Goal: Task Accomplishment & Management: Complete application form

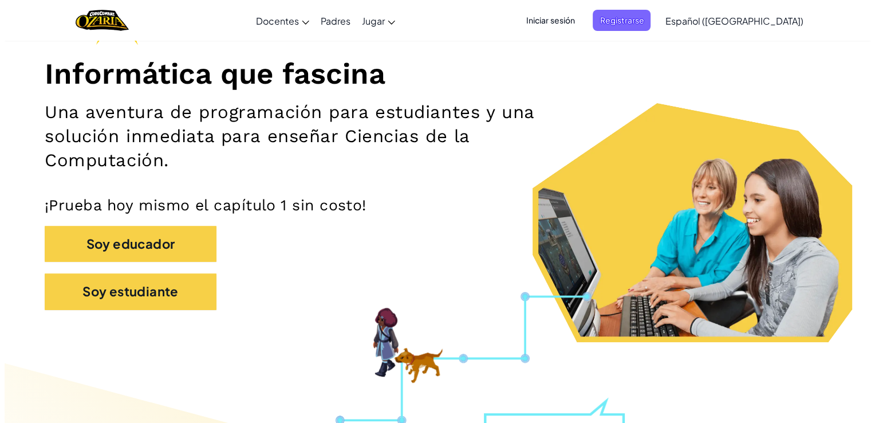
scroll to position [126, 0]
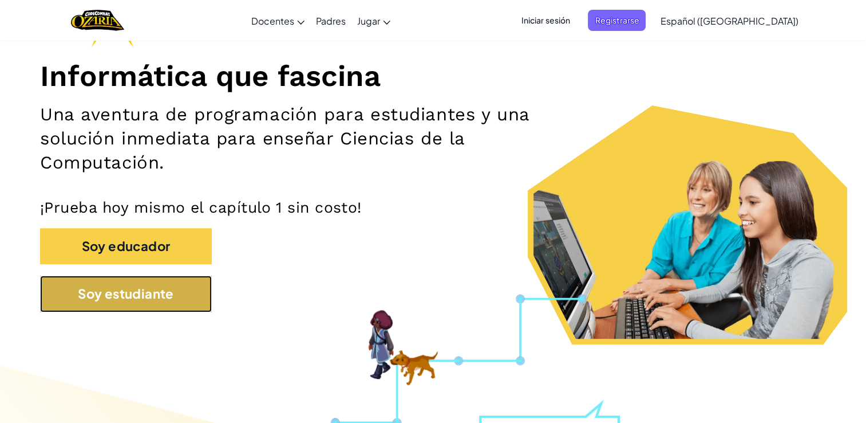
click at [173, 308] on button "Soy estudiante" at bounding box center [126, 293] width 172 height 36
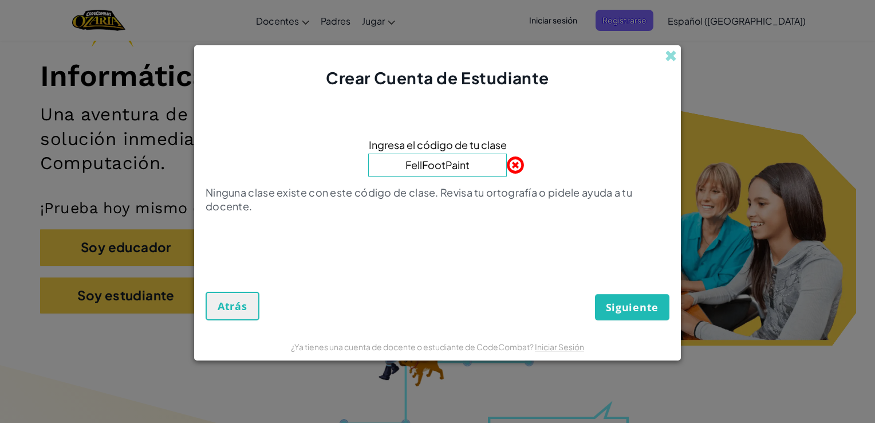
click at [595, 294] on button "Siguiente" at bounding box center [632, 307] width 74 height 26
click at [634, 302] on span "Siguiente" at bounding box center [632, 307] width 53 height 14
click at [474, 169] on input "FellFootPaint" at bounding box center [437, 164] width 139 height 23
type input "FellFootPaint"
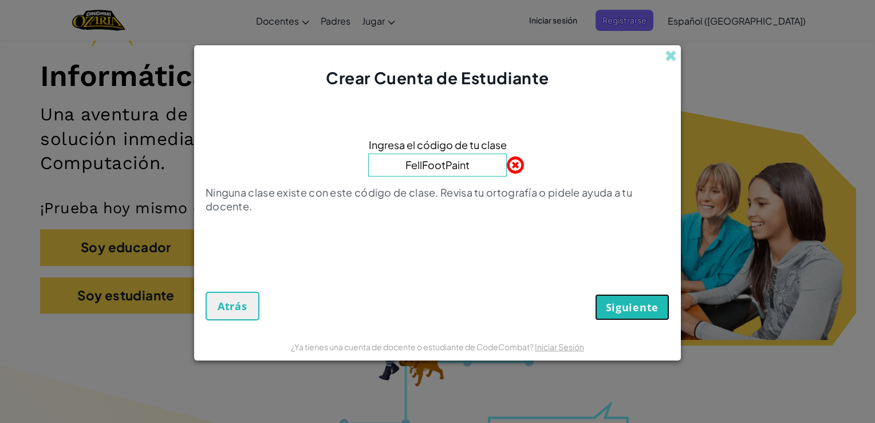
click at [645, 307] on span "Siguiente" at bounding box center [632, 307] width 53 height 14
click at [666, 55] on span at bounding box center [671, 56] width 12 height 12
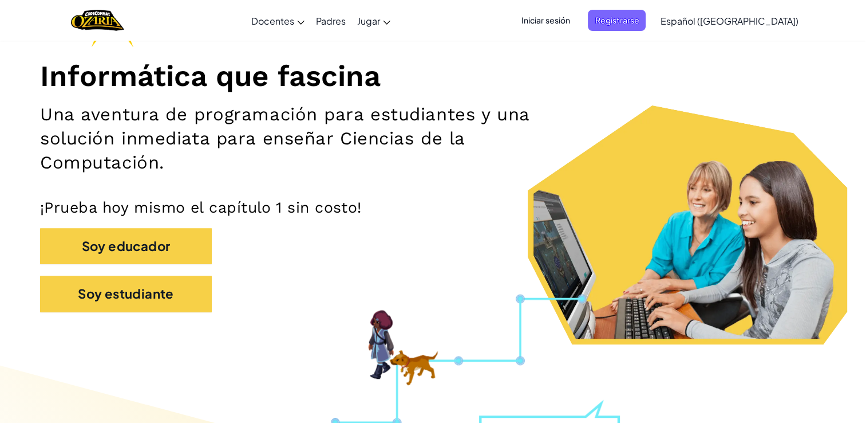
click at [573, 17] on span "Iniciar sesión" at bounding box center [546, 20] width 62 height 21
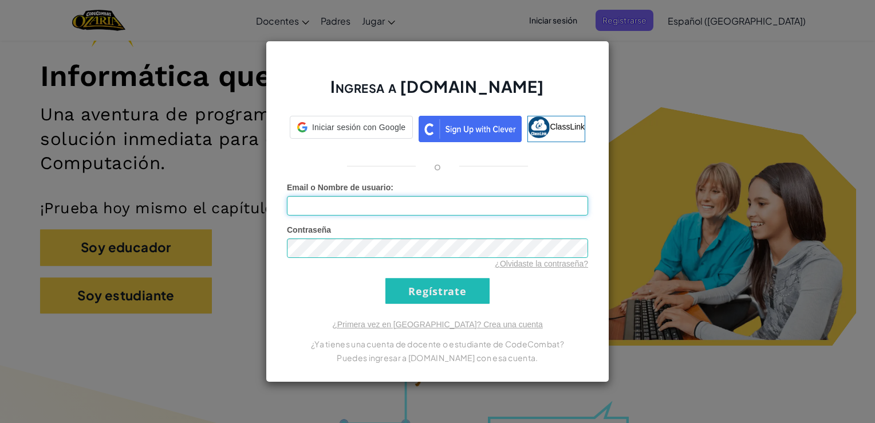
type input "[EMAIL_ADDRESS][DOMAIN_NAME]"
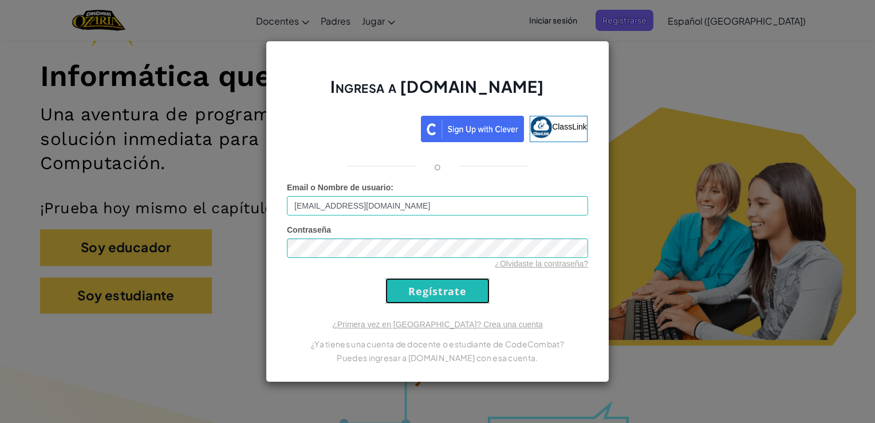
click at [427, 297] on input "Regístrate" at bounding box center [437, 291] width 104 height 26
click at [427, 292] on input "Regístrate" at bounding box center [437, 291] width 104 height 26
